Goal: Information Seeking & Learning: Learn about a topic

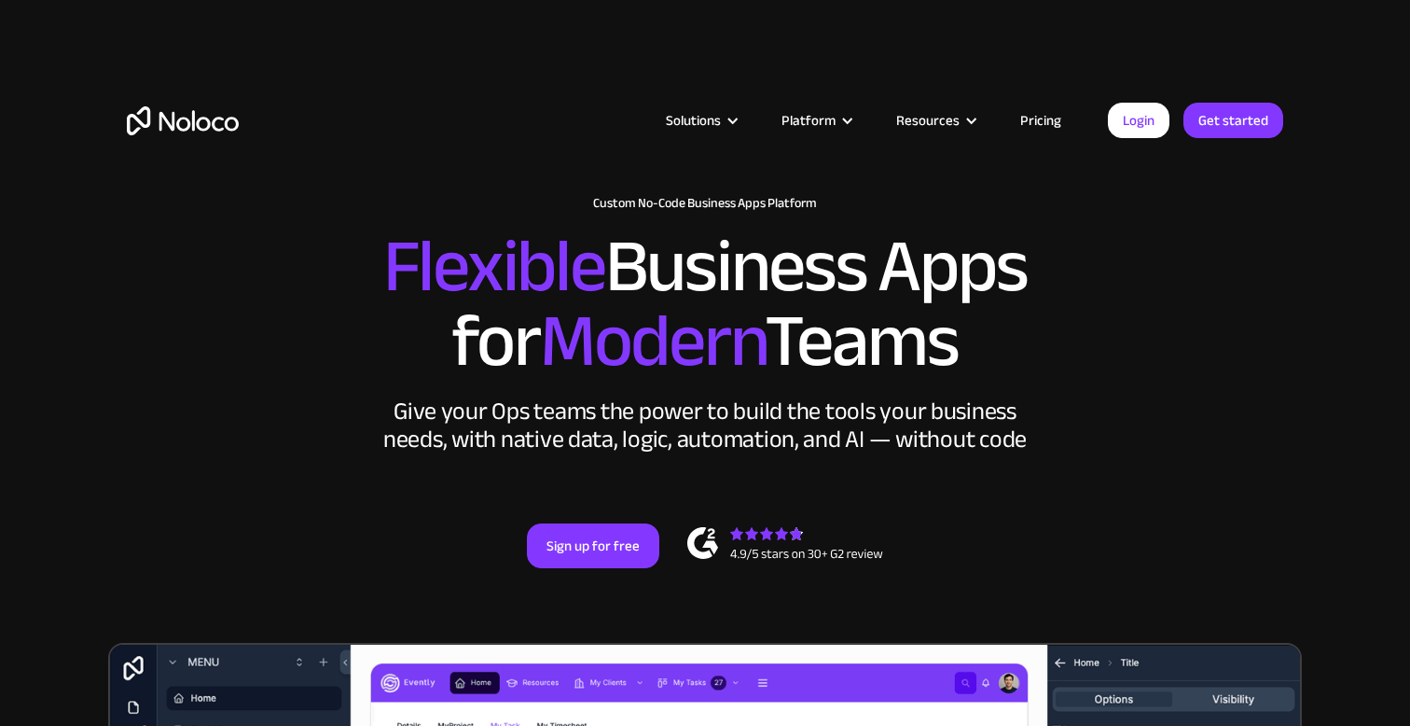
click at [1039, 121] on link "Pricing" at bounding box center [1041, 120] width 88 height 24
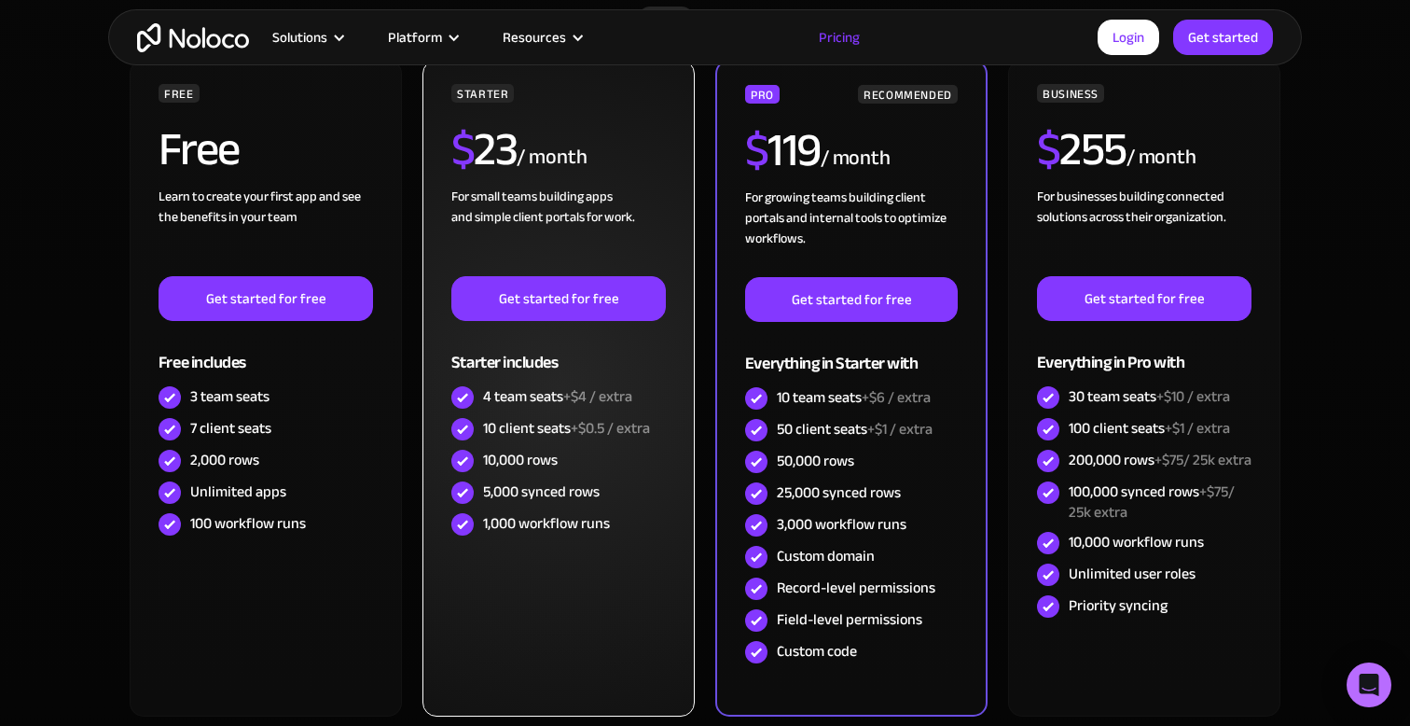
scroll to position [517, 0]
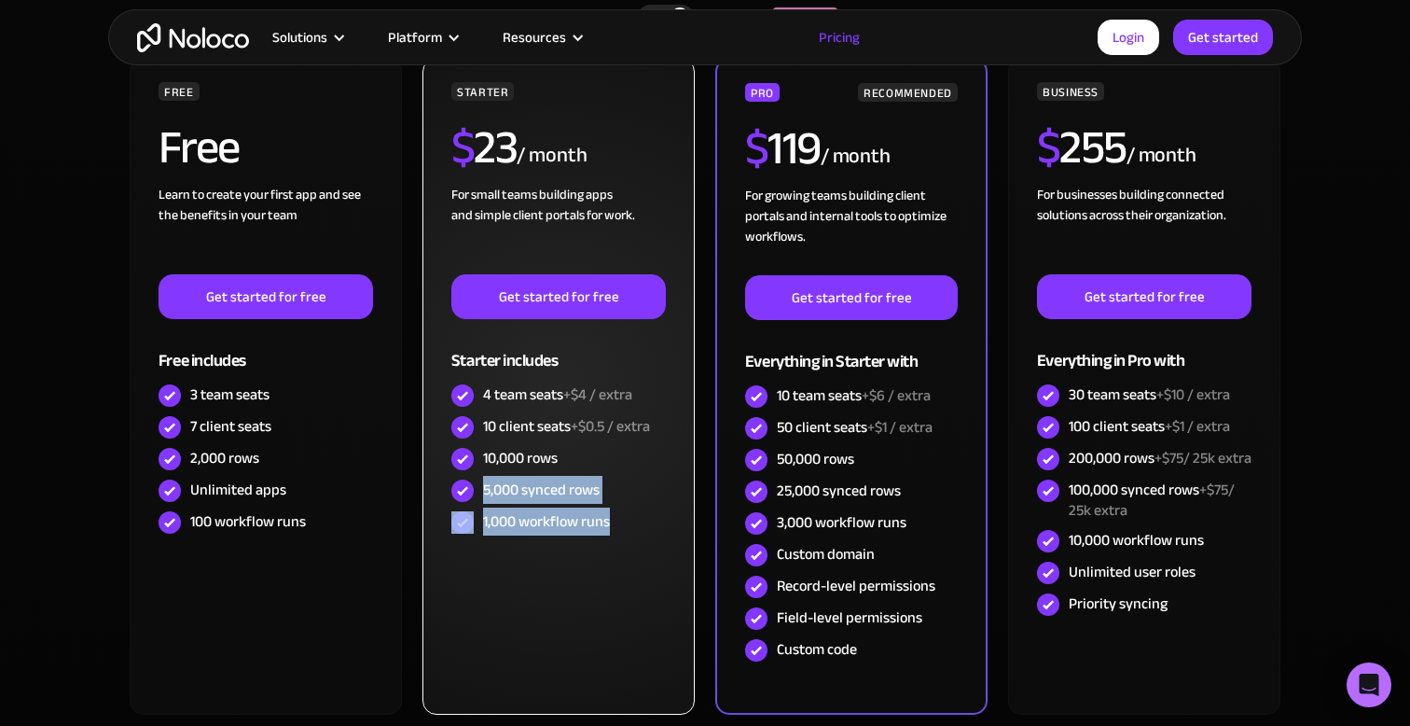
drag, startPoint x: 484, startPoint y: 495, endPoint x: 667, endPoint y: 521, distance: 184.6
click at [667, 521] on div "STARTER $ 23 / month For small teams building apps and simple client portals fo…" at bounding box center [559, 386] width 272 height 657
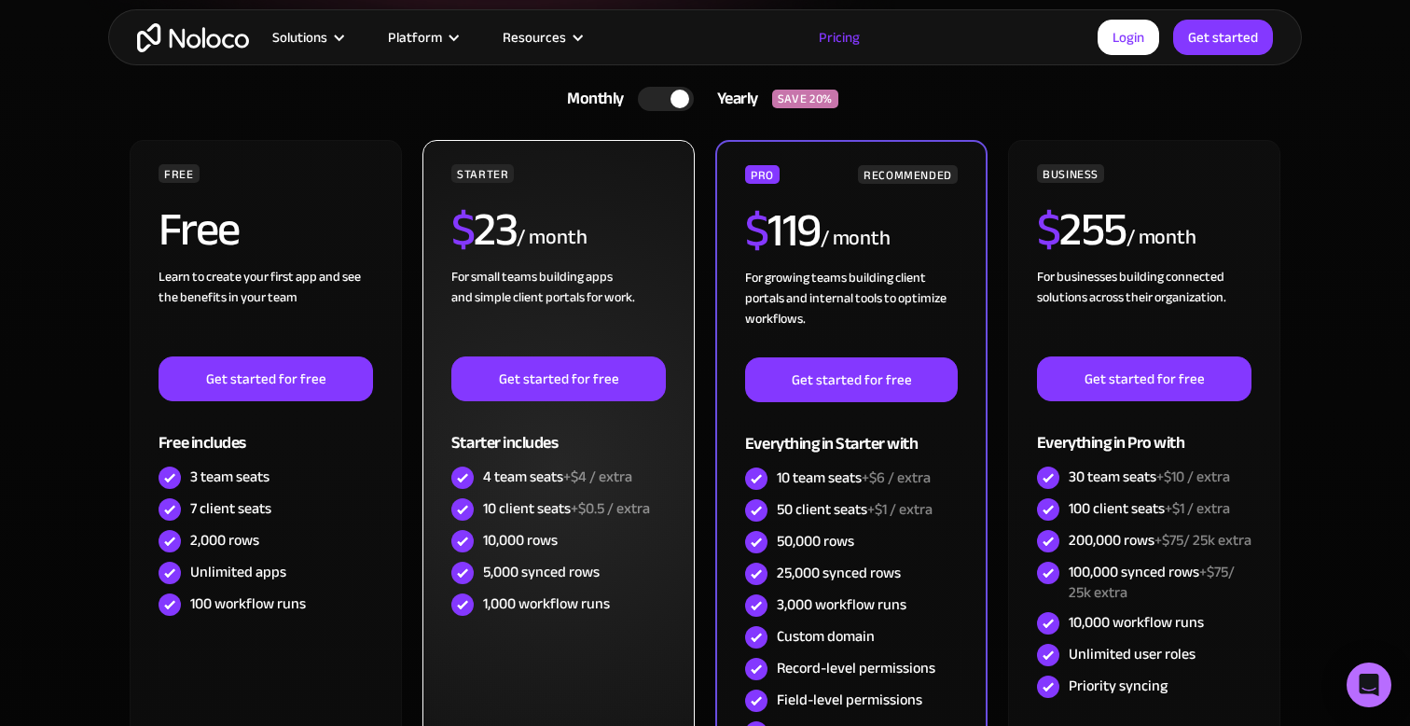
scroll to position [429, 0]
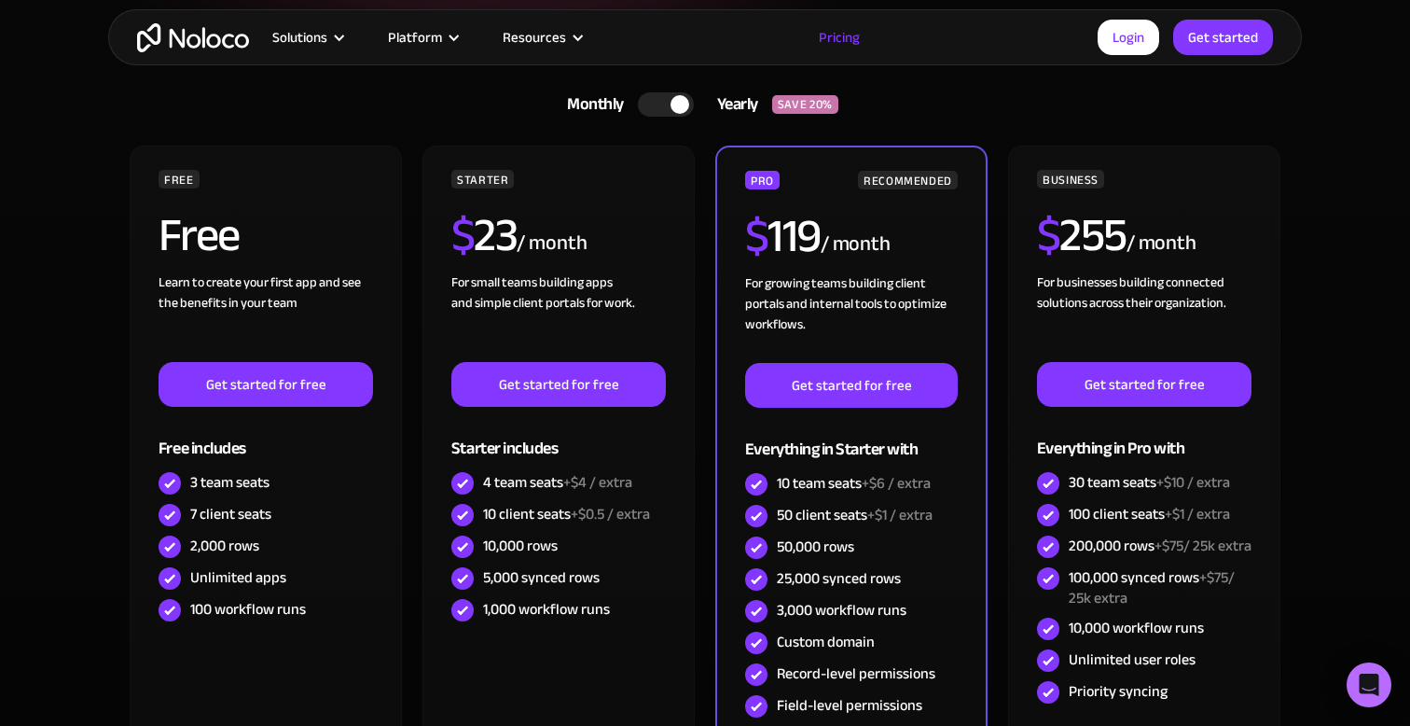
click at [675, 103] on div at bounding box center [680, 104] width 19 height 19
